Goal: Entertainment & Leisure: Consume media (video, audio)

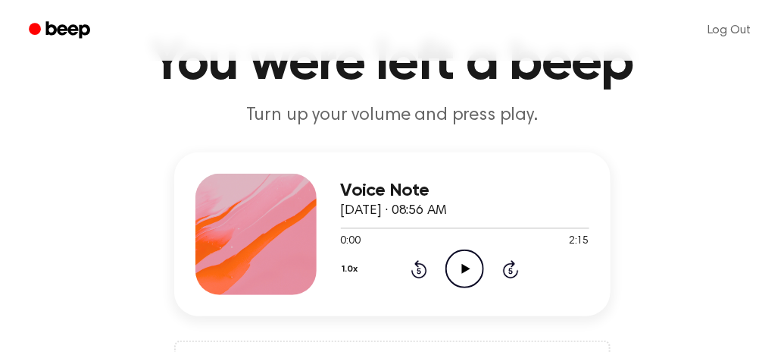
scroll to position [92, 0]
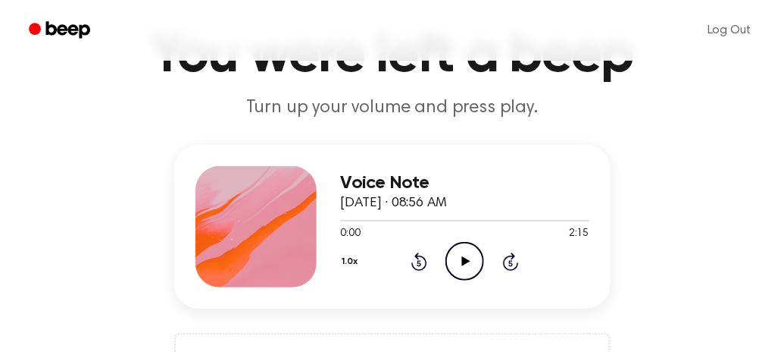
click at [469, 258] on icon "Play Audio" at bounding box center [464, 261] width 39 height 39
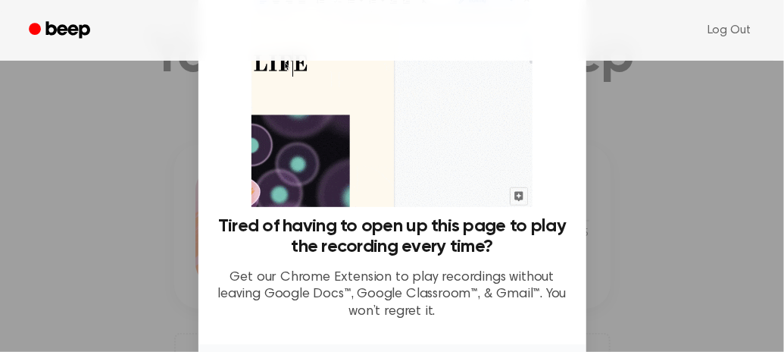
scroll to position [0, 0]
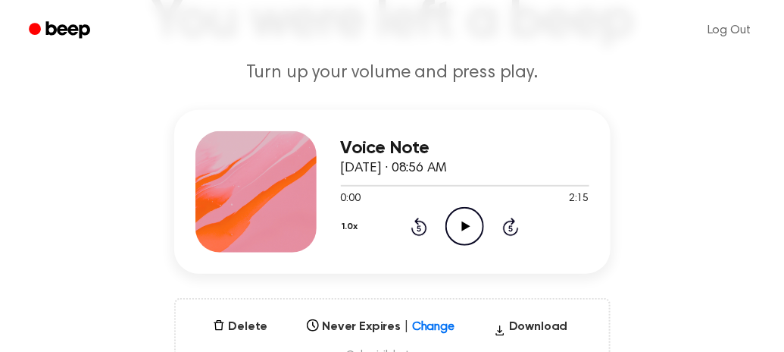
scroll to position [127, 0]
click at [473, 227] on icon "Play Audio" at bounding box center [464, 227] width 39 height 39
click at [473, 227] on icon "Pause Audio" at bounding box center [464, 227] width 39 height 39
click at [473, 227] on icon "Play Audio" at bounding box center [464, 227] width 39 height 39
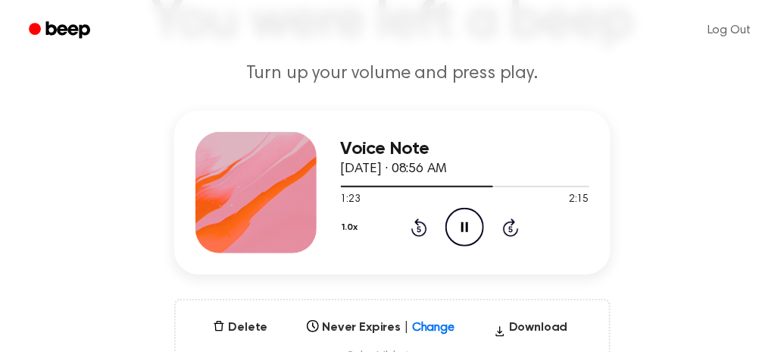
click at [473, 227] on icon "Pause Audio" at bounding box center [464, 227] width 39 height 39
click at [461, 220] on icon "Play Audio" at bounding box center [464, 227] width 39 height 39
click at [461, 220] on icon "Pause Audio" at bounding box center [464, 227] width 39 height 39
click at [461, 220] on icon "Play Audio" at bounding box center [464, 227] width 39 height 39
click at [461, 220] on icon "Pause Audio" at bounding box center [464, 227] width 39 height 39
